Goal: Information Seeking & Learning: Understand process/instructions

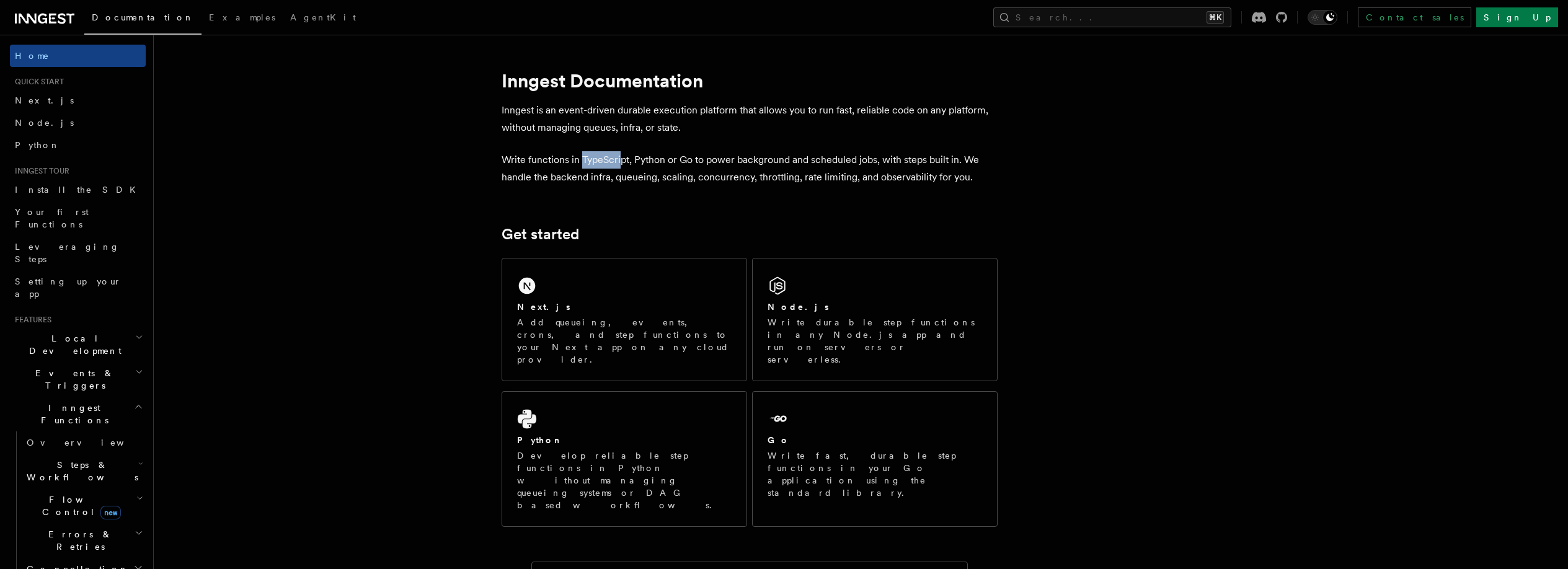
drag, startPoint x: 620, startPoint y: 159, endPoint x: 583, endPoint y: 163, distance: 37.2
click at [583, 163] on p "Write functions in TypeScript, Python or Go to power background and scheduled j…" at bounding box center [750, 169] width 496 height 35
click at [558, 162] on p "Write functions in TypeScript, Python or Go to power background and scheduled j…" at bounding box center [750, 169] width 496 height 35
drag, startPoint x: 503, startPoint y: 161, endPoint x: 542, endPoint y: 161, distance: 39.0
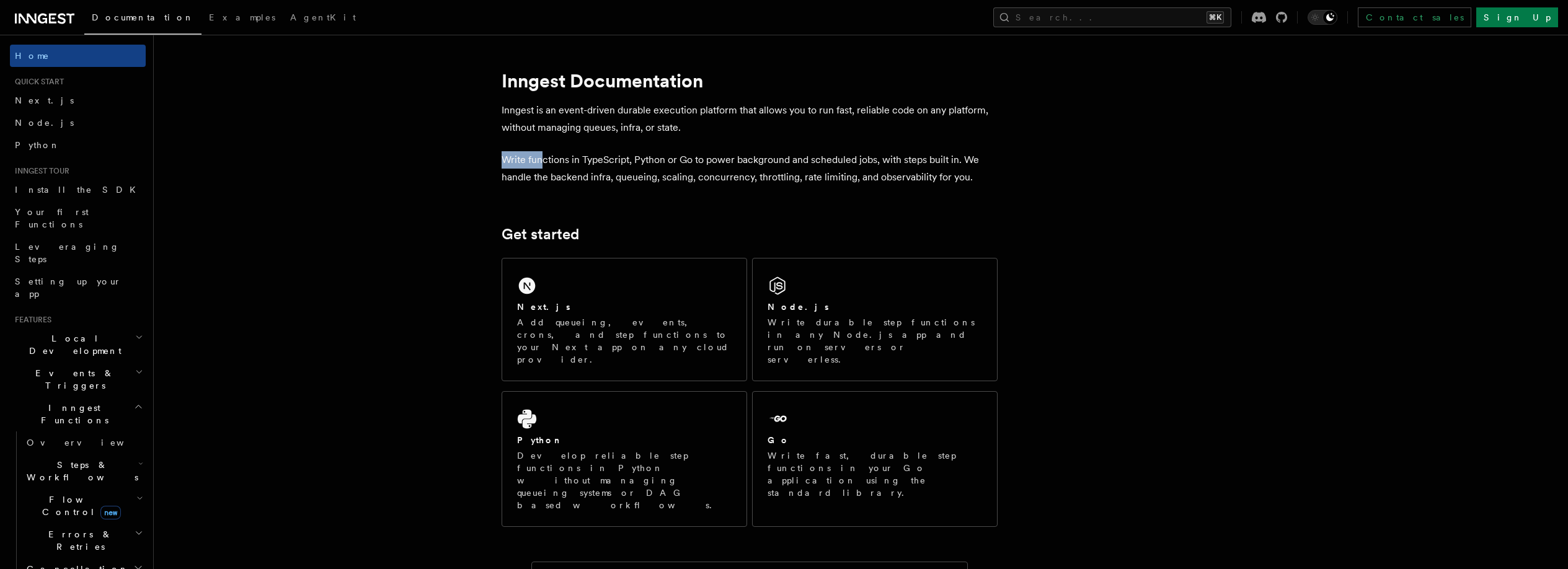
click at [542, 161] on p "Write functions in TypeScript, Python or Go to power background and scheduled j…" at bounding box center [750, 169] width 496 height 35
drag, startPoint x: 501, startPoint y: 176, endPoint x: 549, endPoint y: 178, distance: 48.0
click at [549, 178] on p "Write functions in TypeScript, Python or Go to power background and scheduled j…" at bounding box center [750, 169] width 496 height 35
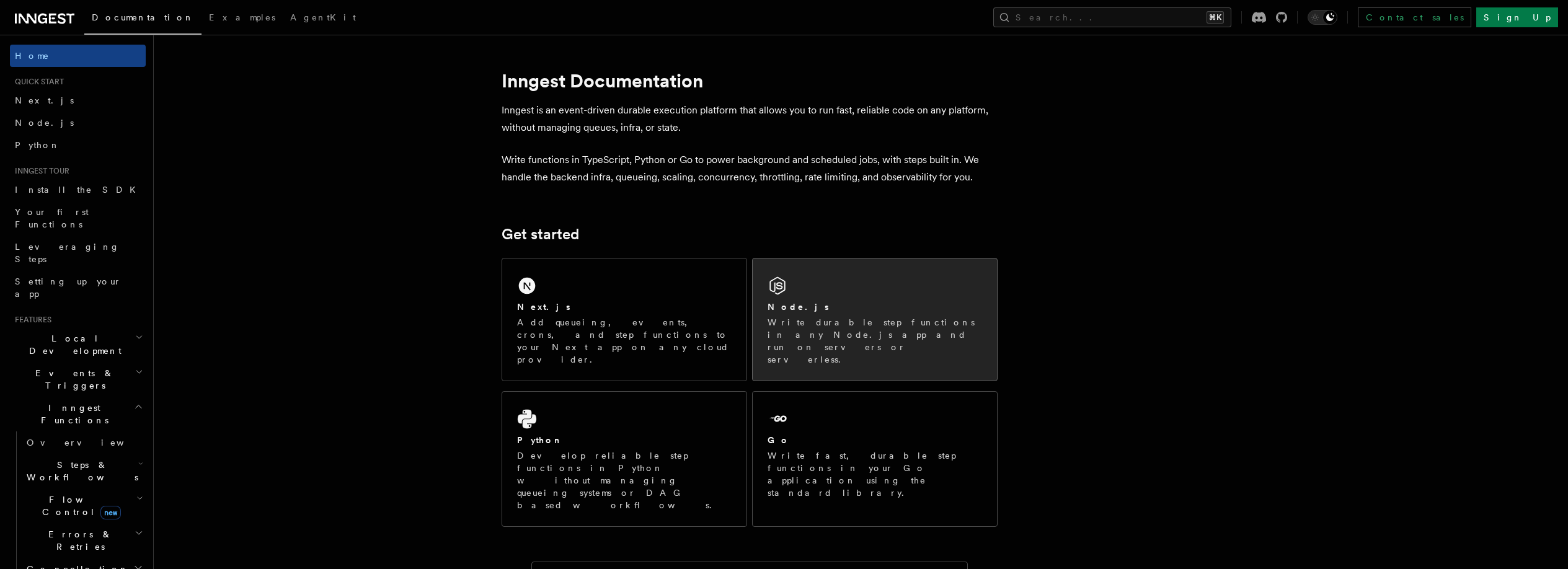
click at [958, 307] on div "Node.js" at bounding box center [875, 307] width 214 height 13
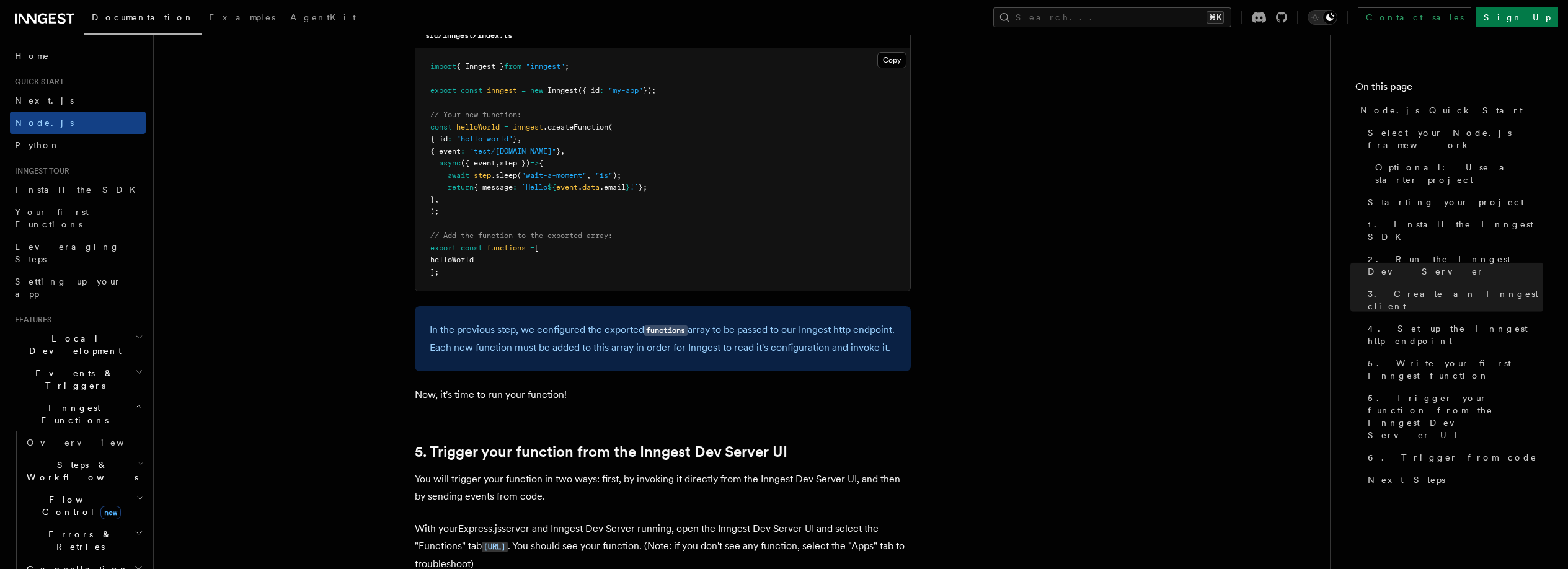
scroll to position [2669, 0]
